Goal: Task Accomplishment & Management: Complete application form

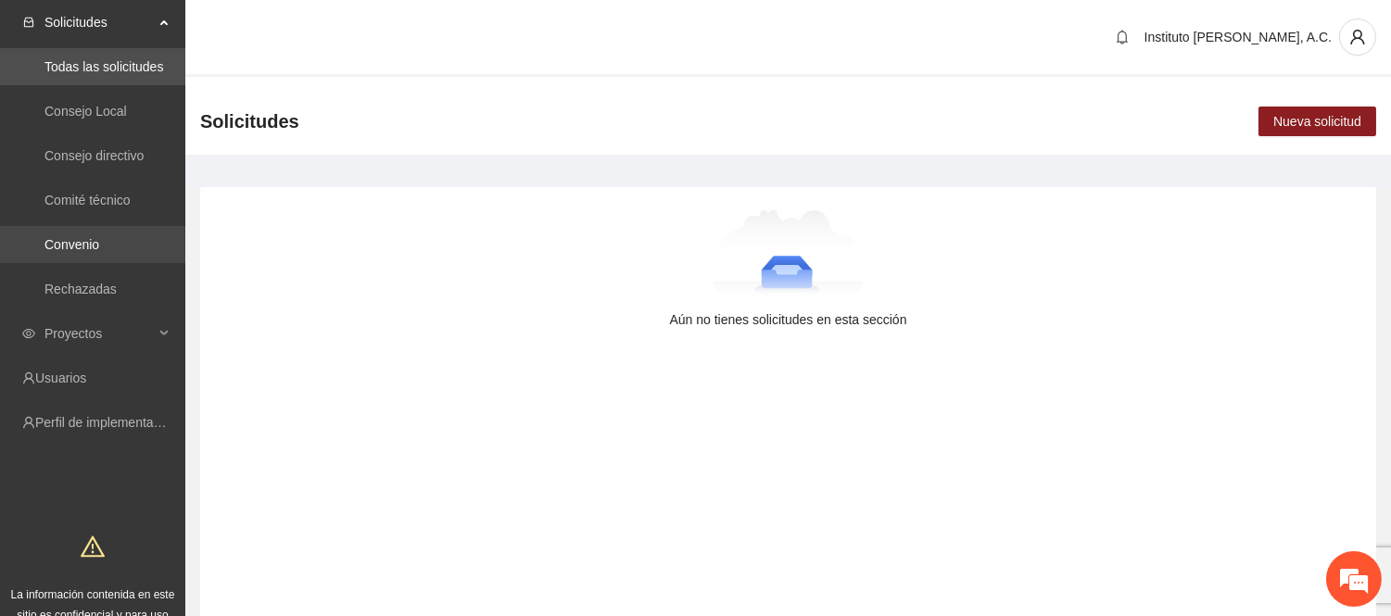
click at [99, 243] on link "Convenio" at bounding box center [71, 244] width 55 height 15
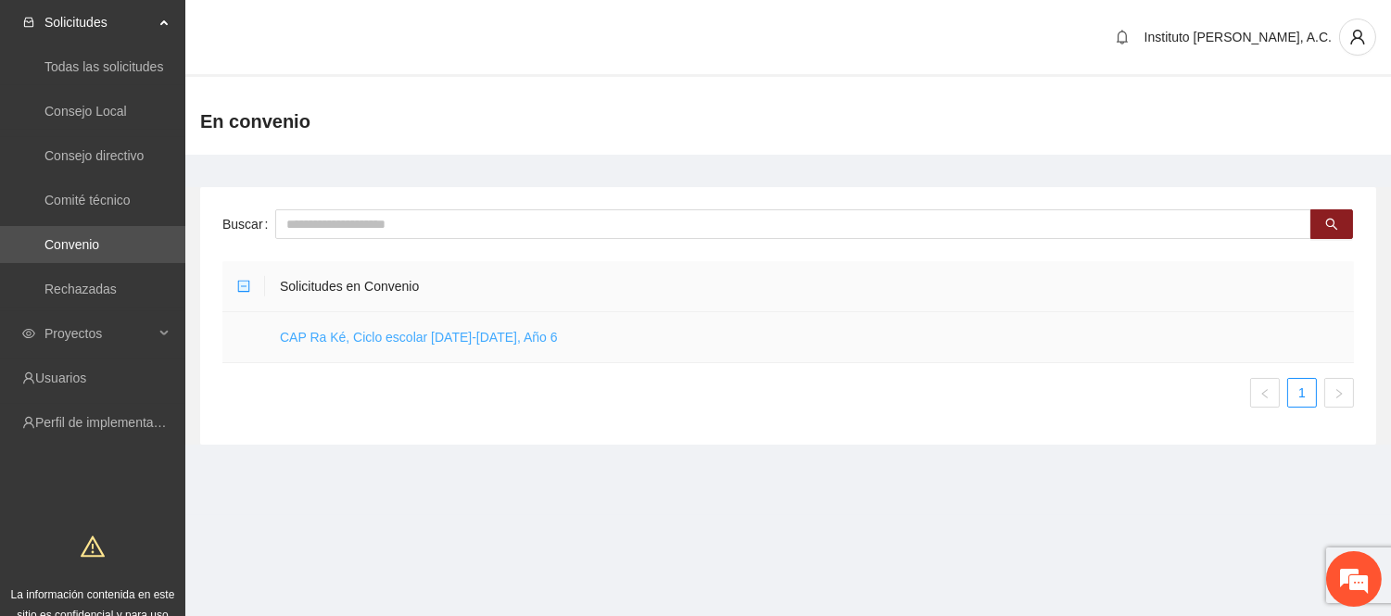
click at [423, 330] on link "CAP Ra Ké, Ciclo escolar [DATE]-[DATE], Año 6" at bounding box center [419, 337] width 278 height 15
click at [455, 334] on link "CAP Ra Ké, Ciclo escolar [DATE]-[DATE], Año 6" at bounding box center [419, 337] width 278 height 15
click at [492, 346] on td "CAP Ra Ké, Ciclo escolar [DATE]-[DATE], Año 6" at bounding box center [809, 337] width 1089 height 51
click at [496, 331] on link "CAP Ra Ké, Ciclo escolar 2025-2026, Año 6" at bounding box center [419, 337] width 278 height 15
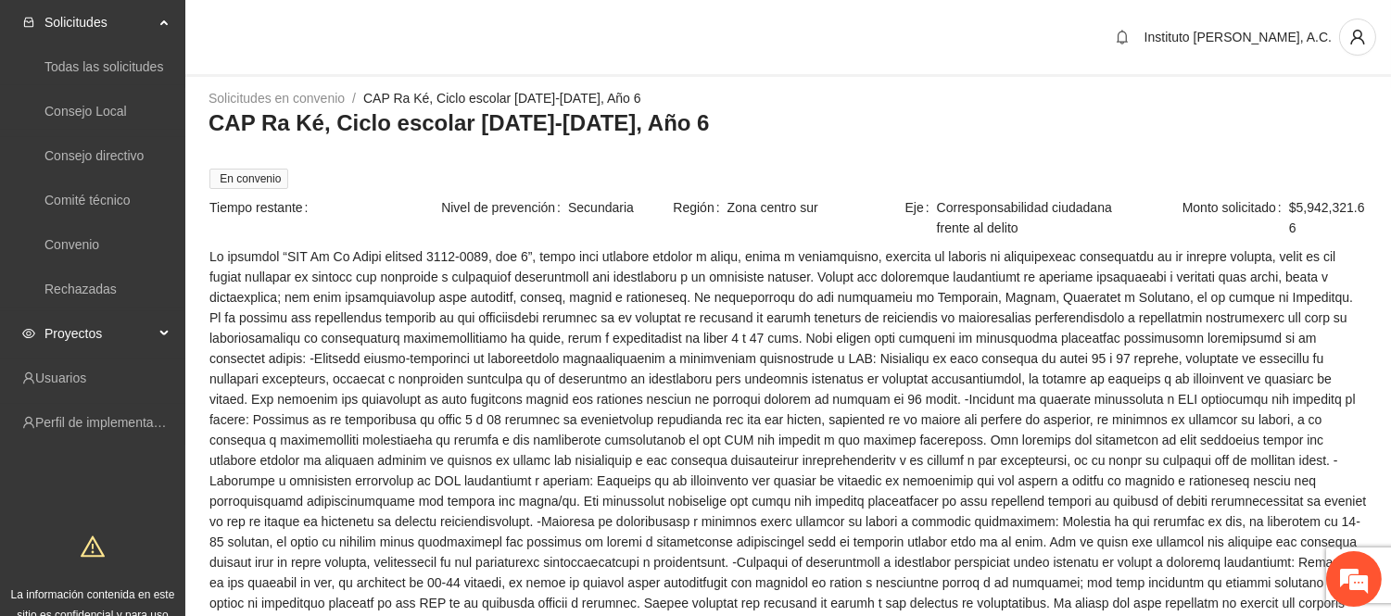
click at [117, 330] on span "Proyectos" at bounding box center [98, 333] width 109 height 37
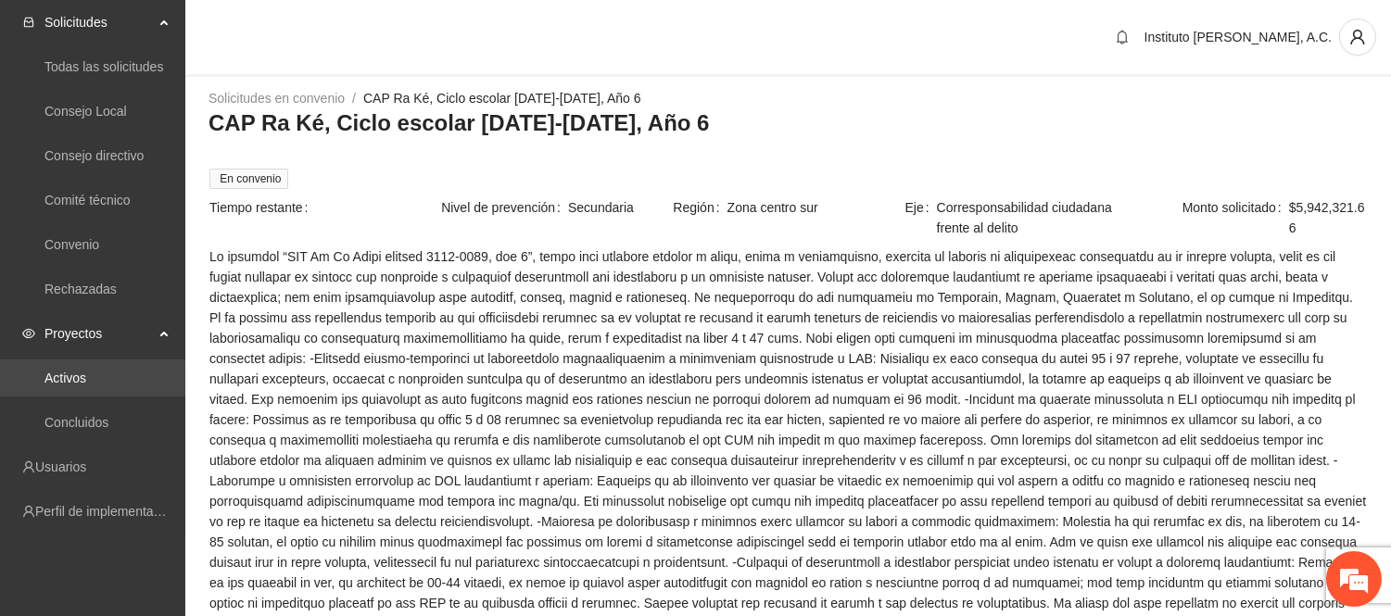
click at [86, 371] on link "Activos" at bounding box center [65, 378] width 42 height 15
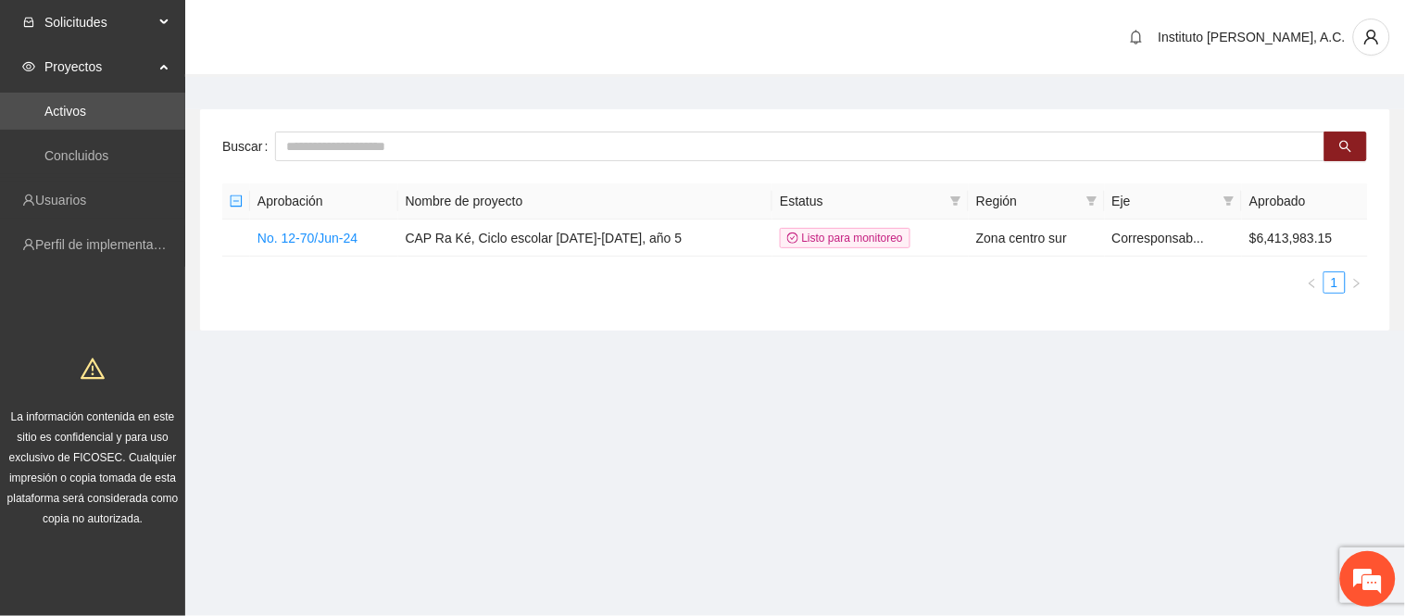
click at [108, 31] on span "Solicitudes" at bounding box center [98, 22] width 109 height 37
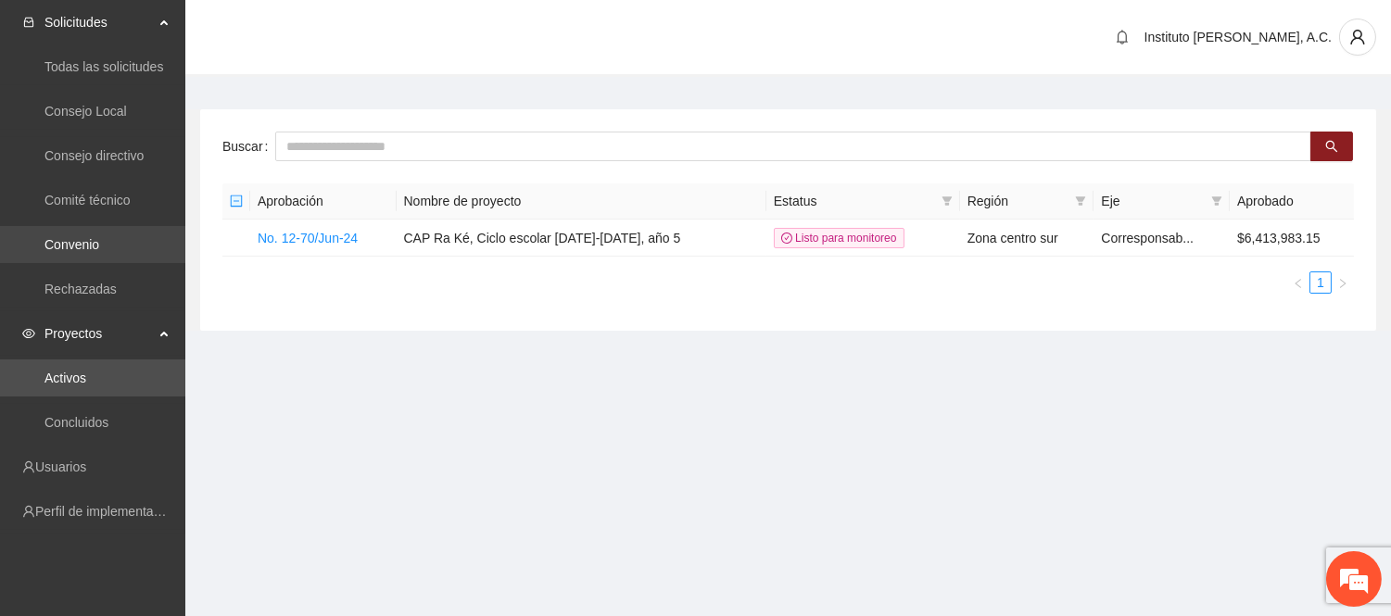
click at [87, 248] on link "Convenio" at bounding box center [71, 244] width 55 height 15
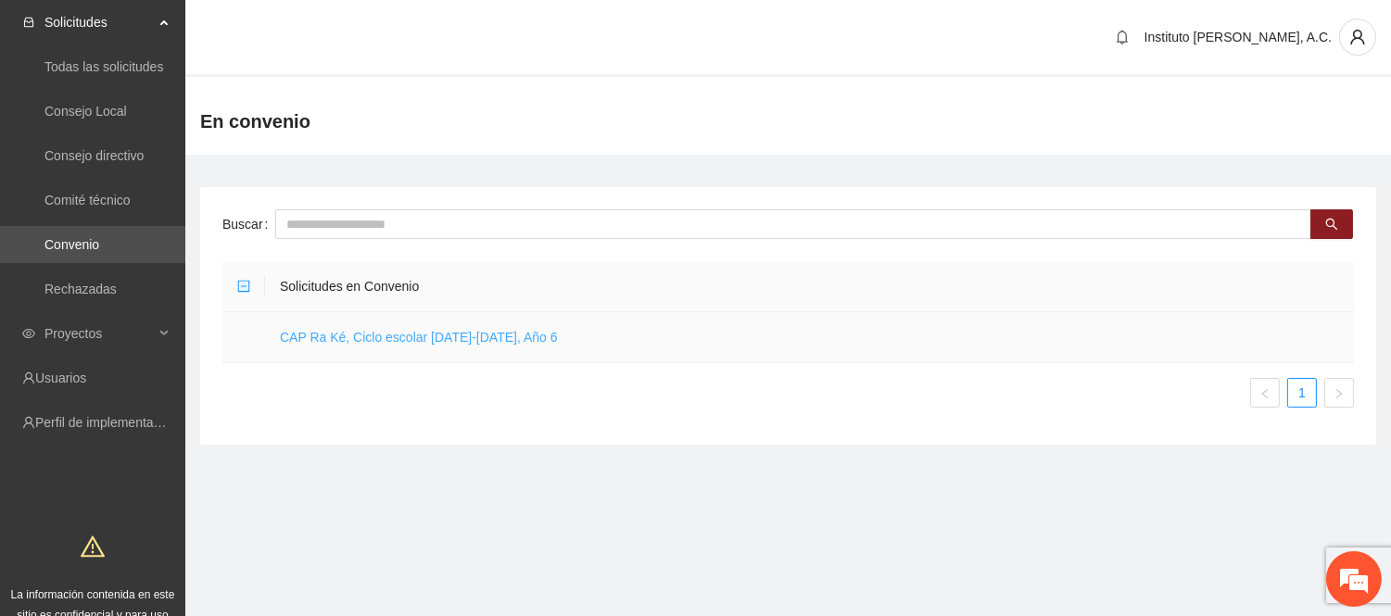
click at [397, 334] on link "CAP Ra Ké, Ciclo escolar 2025-2026, Año 6" at bounding box center [419, 337] width 278 height 15
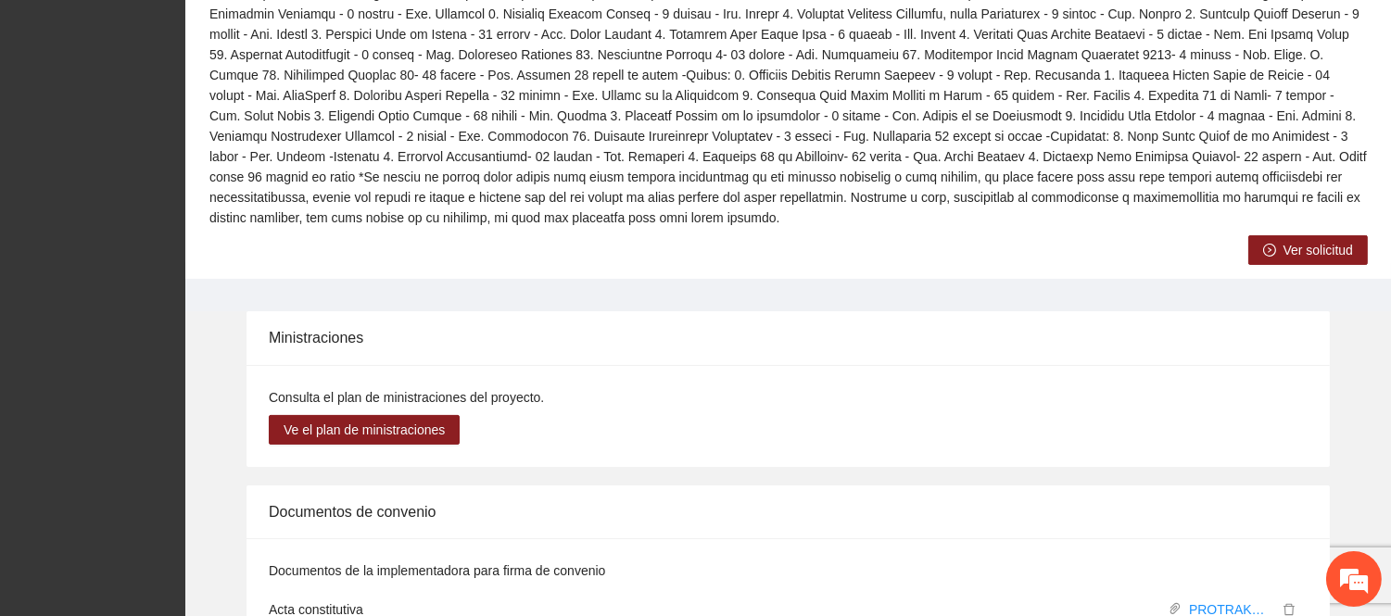
scroll to position [733, 0]
click at [1344, 239] on span "Ver solicitud" at bounding box center [1317, 249] width 69 height 20
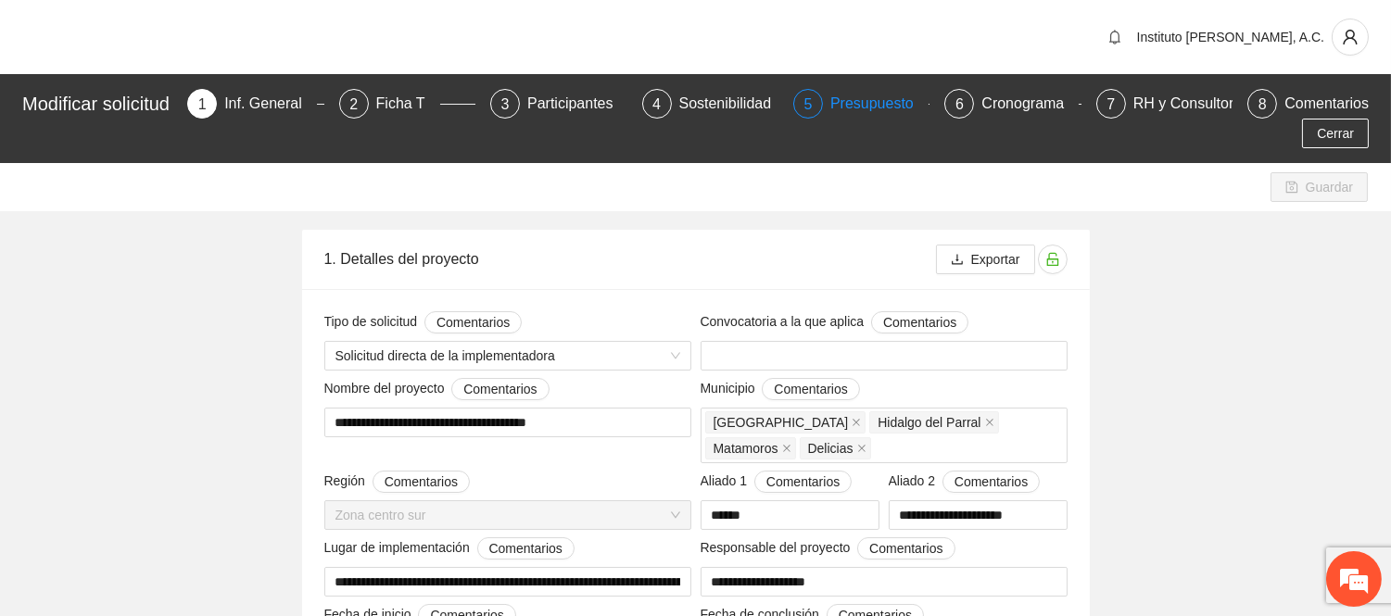
click at [864, 94] on div "Presupuesto" at bounding box center [879, 104] width 98 height 30
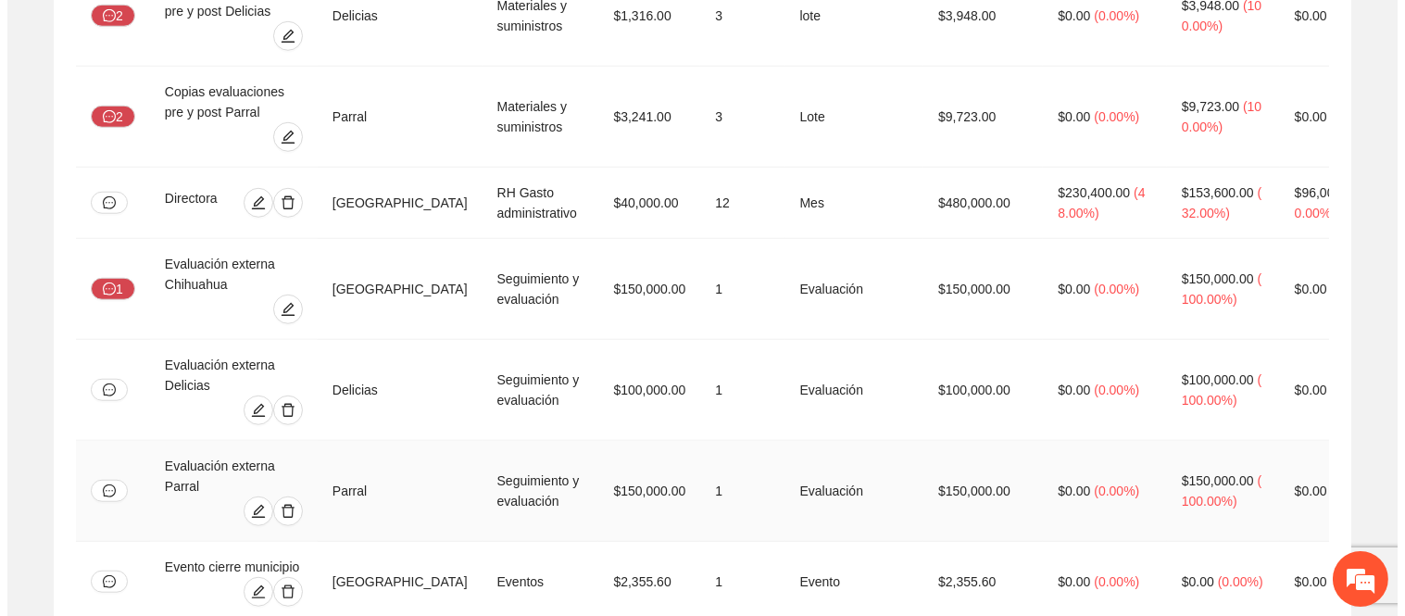
scroll to position [6908, 0]
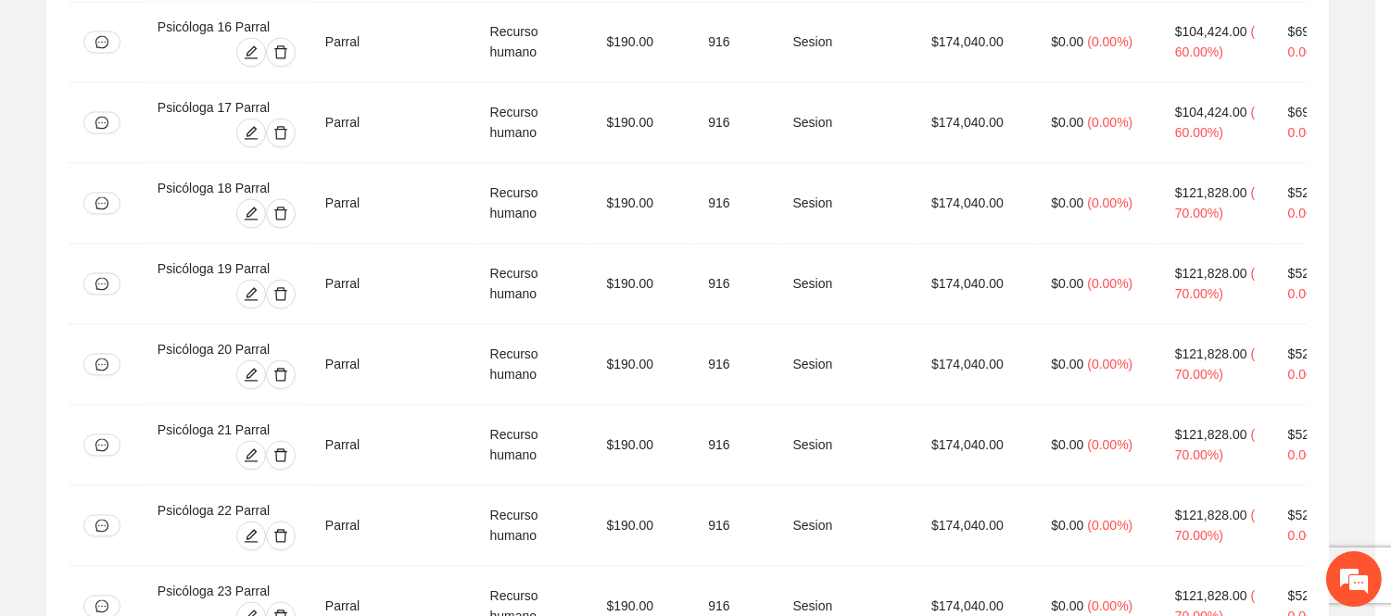
type input "***"
type input "*"
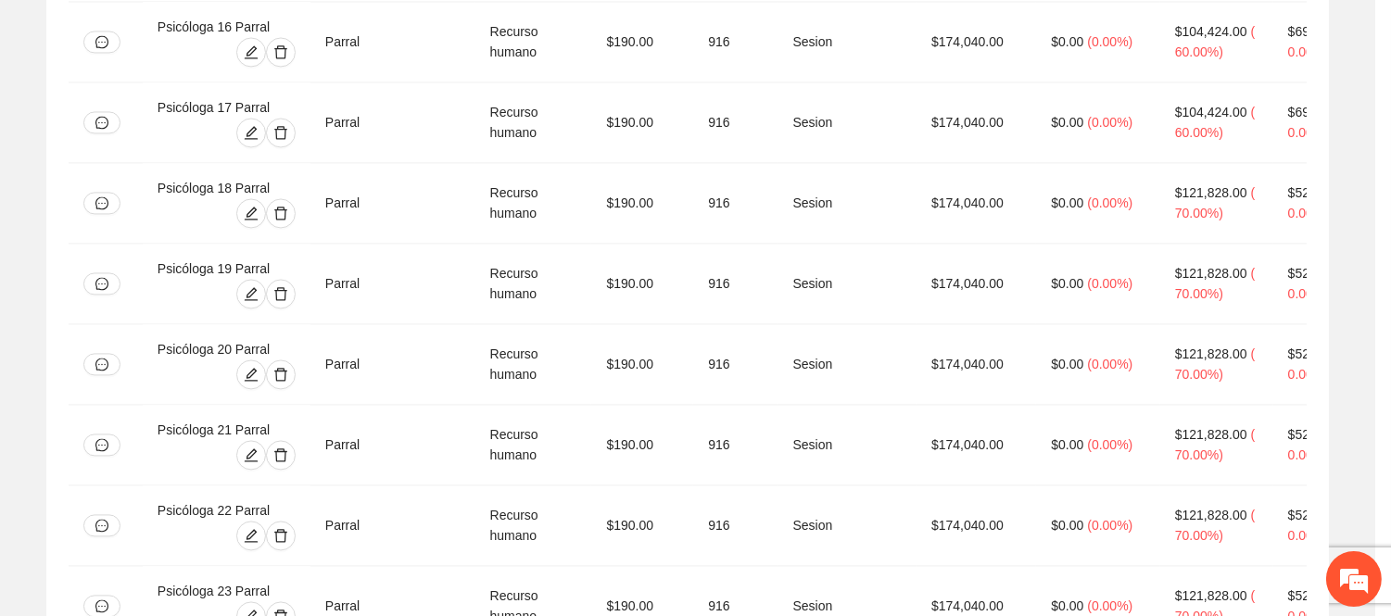
type input "*"
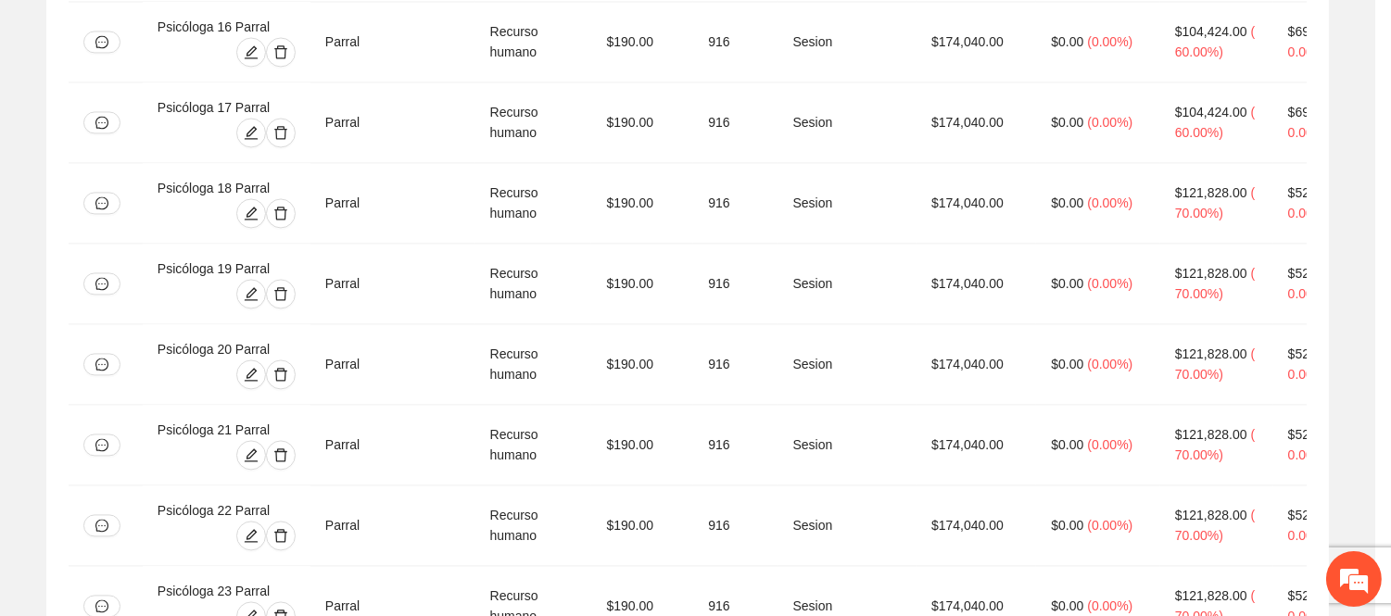
type input "*"
type input "***"
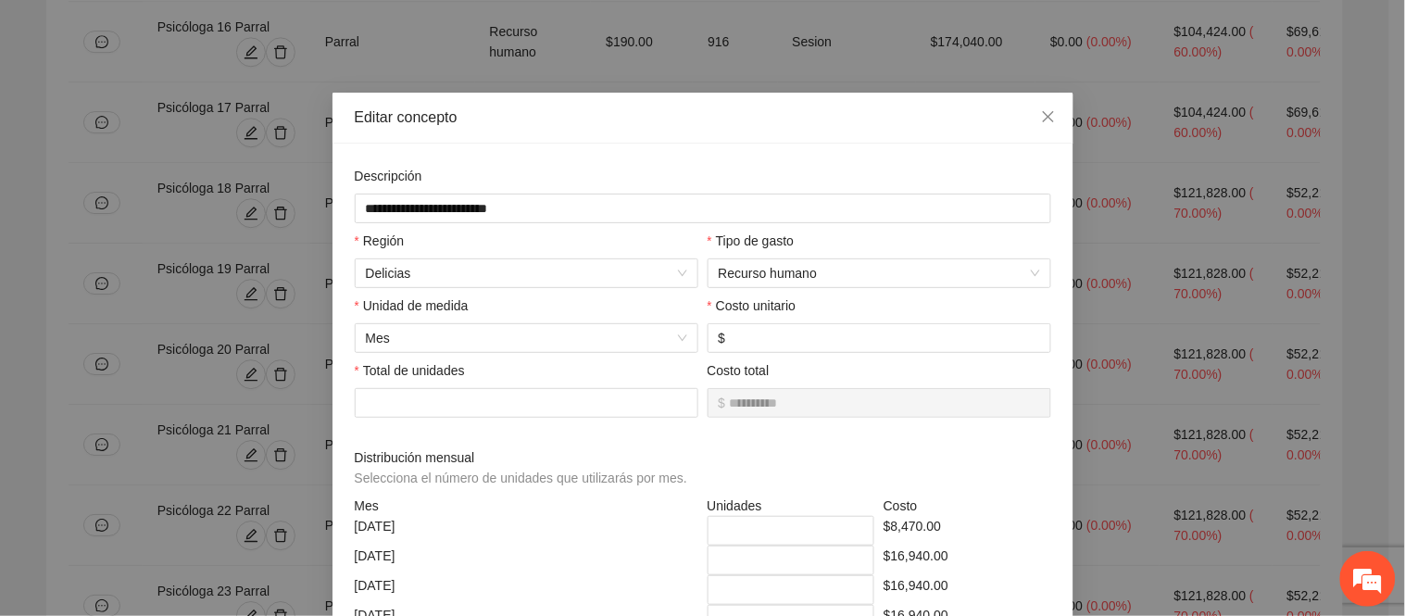
click at [1153, 339] on div "**********" at bounding box center [702, 308] width 1405 height 616
click at [1041, 119] on icon "close" at bounding box center [1048, 116] width 15 height 15
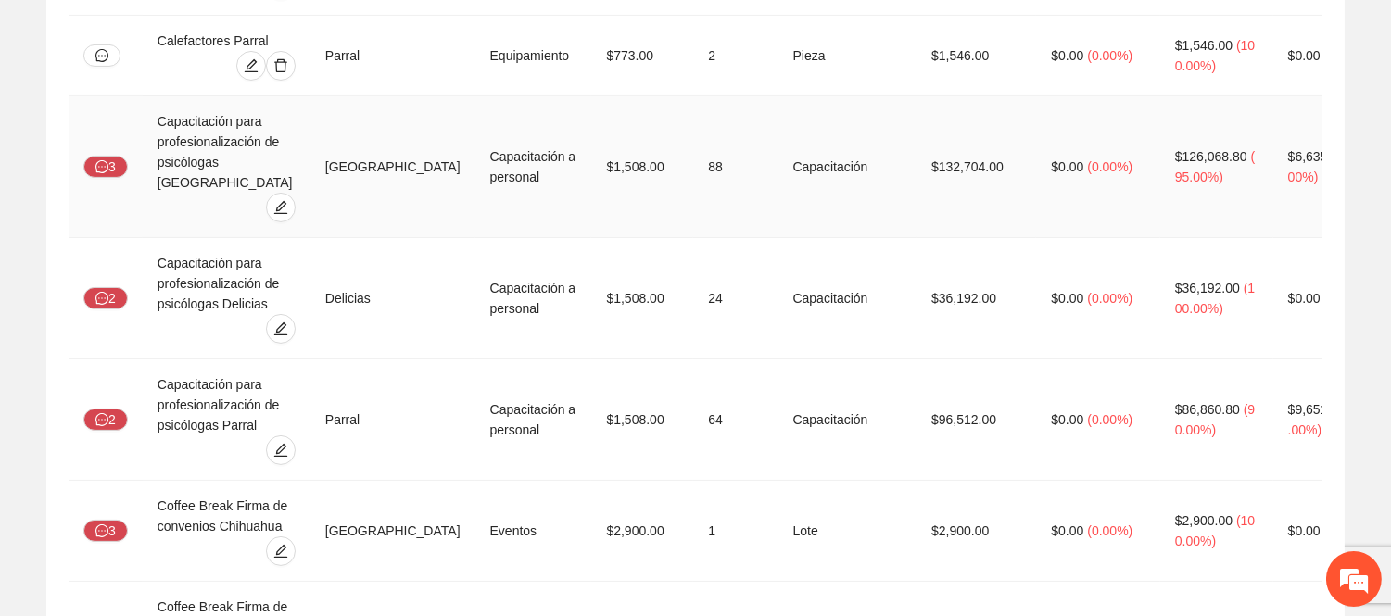
scroll to position [0, 0]
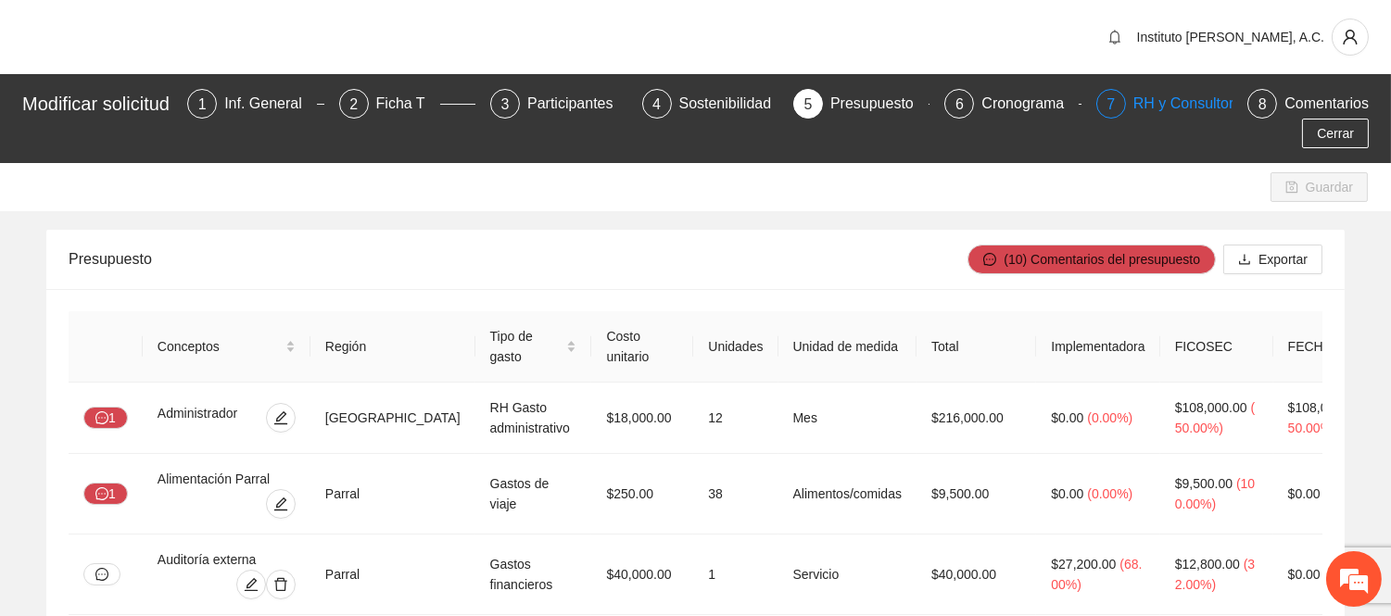
click at [1156, 114] on div "RH y Consultores" at bounding box center [1198, 104] width 131 height 30
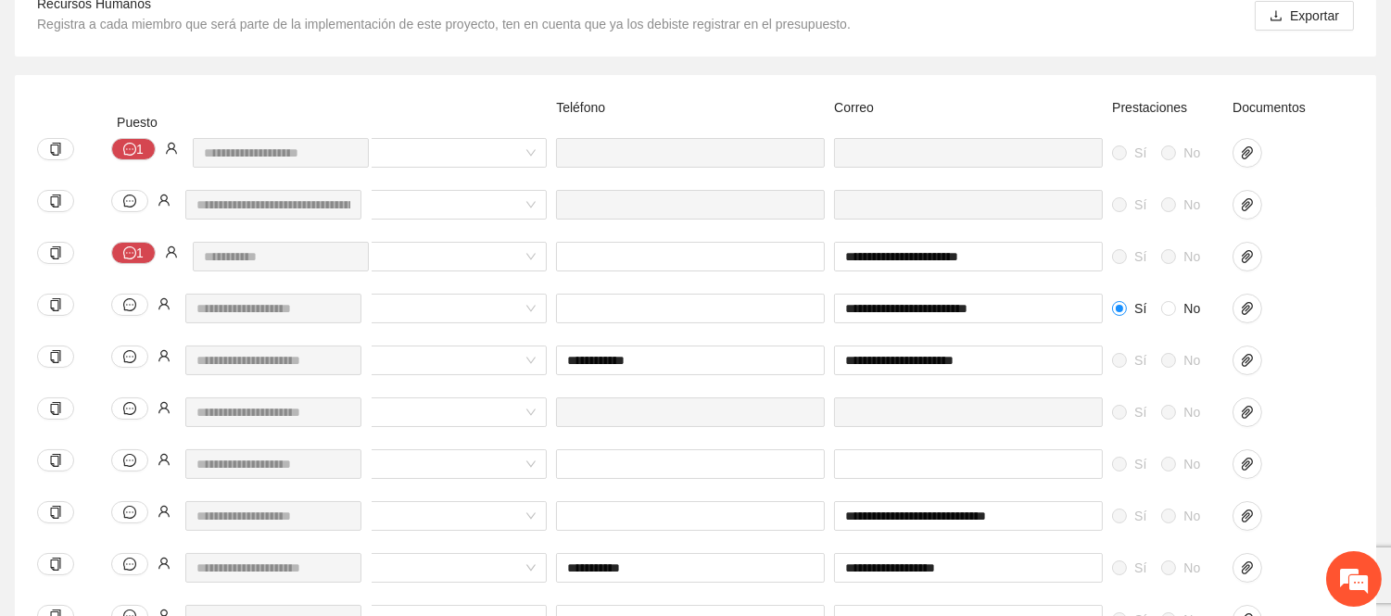
scroll to position [1632, 0]
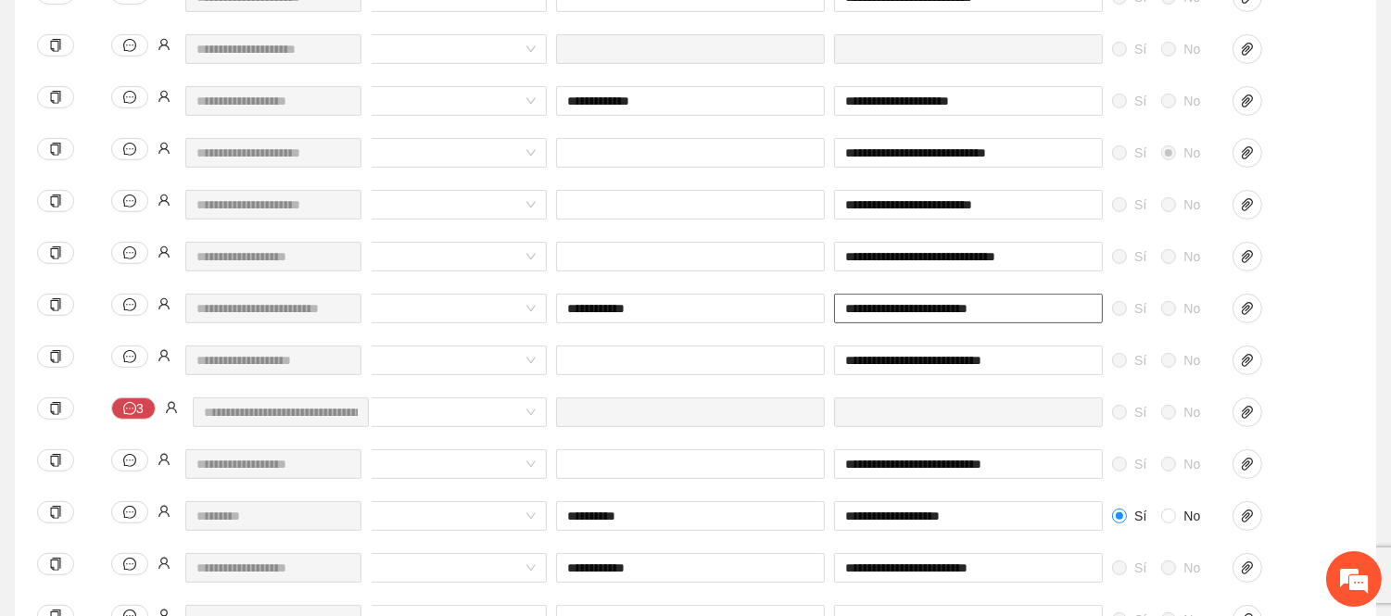
click at [1076, 303] on input "**********" at bounding box center [968, 309] width 269 height 30
click at [1238, 308] on span "paper-clip" at bounding box center [1247, 308] width 28 height 15
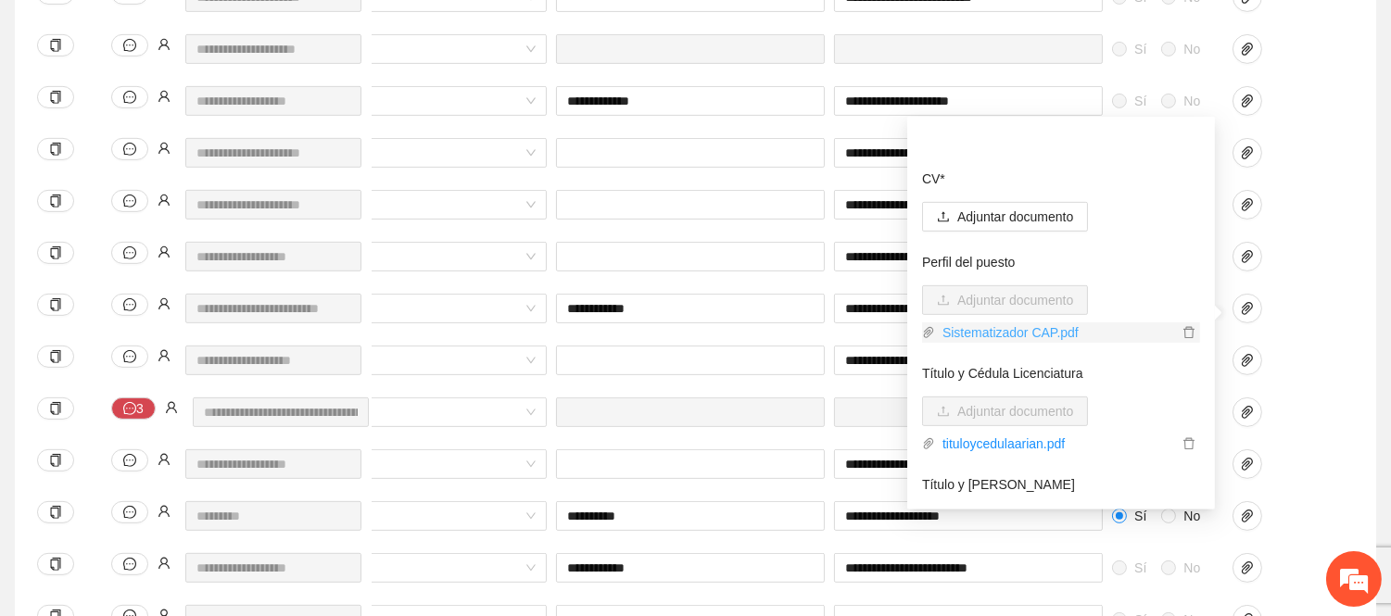
click at [1054, 335] on link "Sistematizador CAP.pdf" at bounding box center [1056, 332] width 243 height 20
click at [1299, 167] on div at bounding box center [1273, 153] width 83 height 30
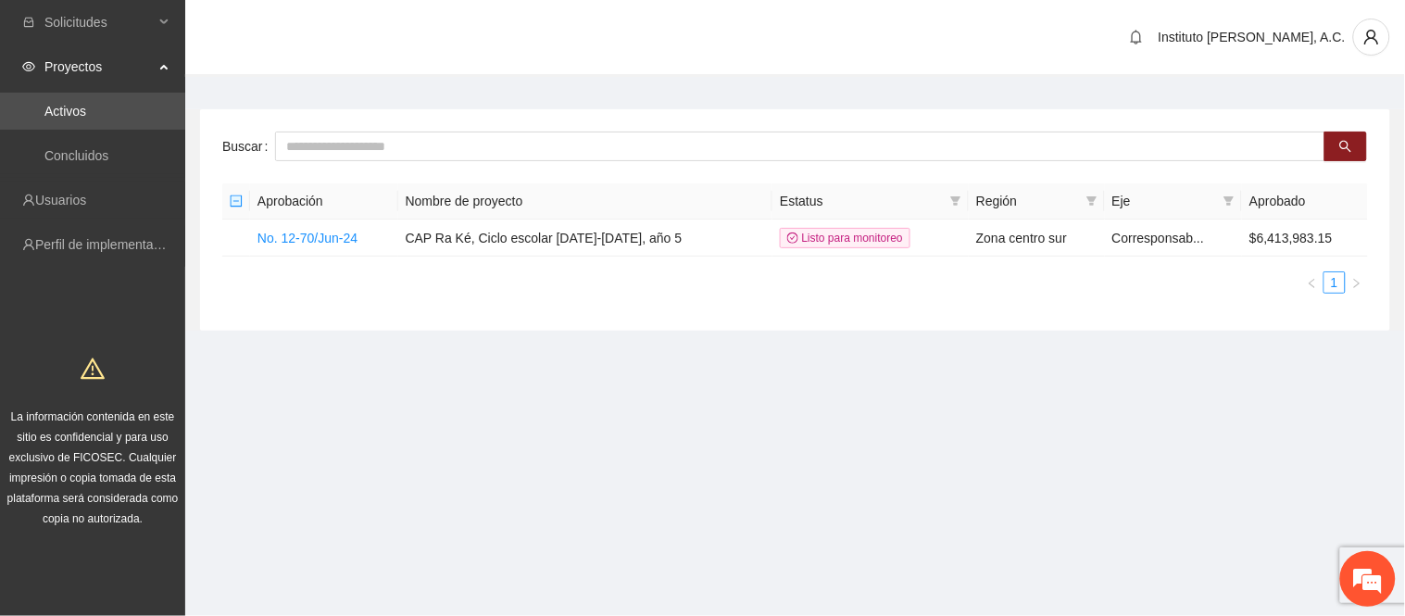
click at [598, 364] on section "Instituto Ra Ké, A.C. Buscar Aprobación Nombre de proyecto Estatus Región Eje A…" at bounding box center [795, 200] width 1220 height 401
click at [357, 243] on link "No. 12-70/Jun-24" at bounding box center [308, 238] width 100 height 15
